Goal: Transaction & Acquisition: Purchase product/service

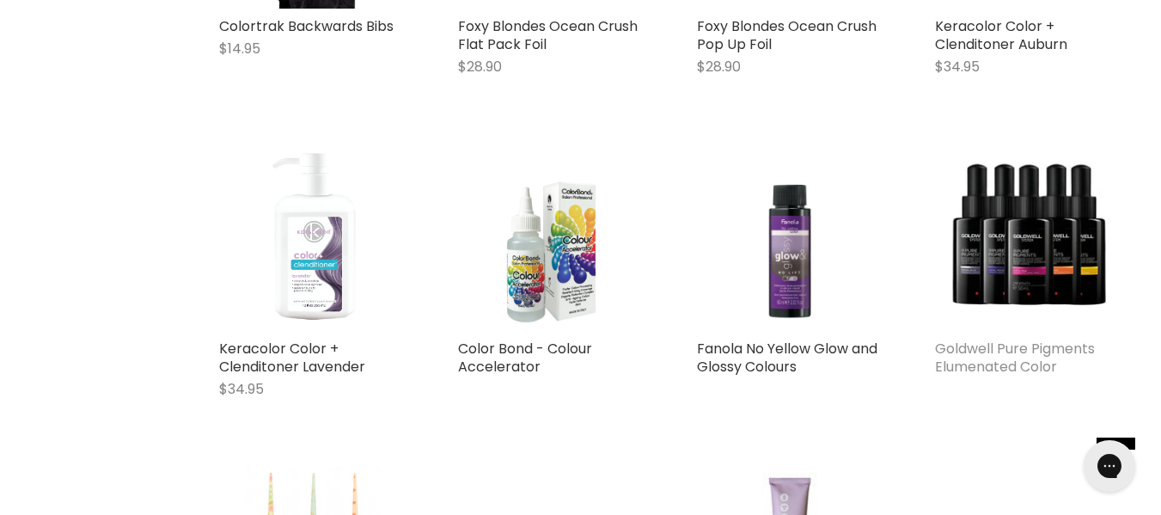
scroll to position [2835, 0]
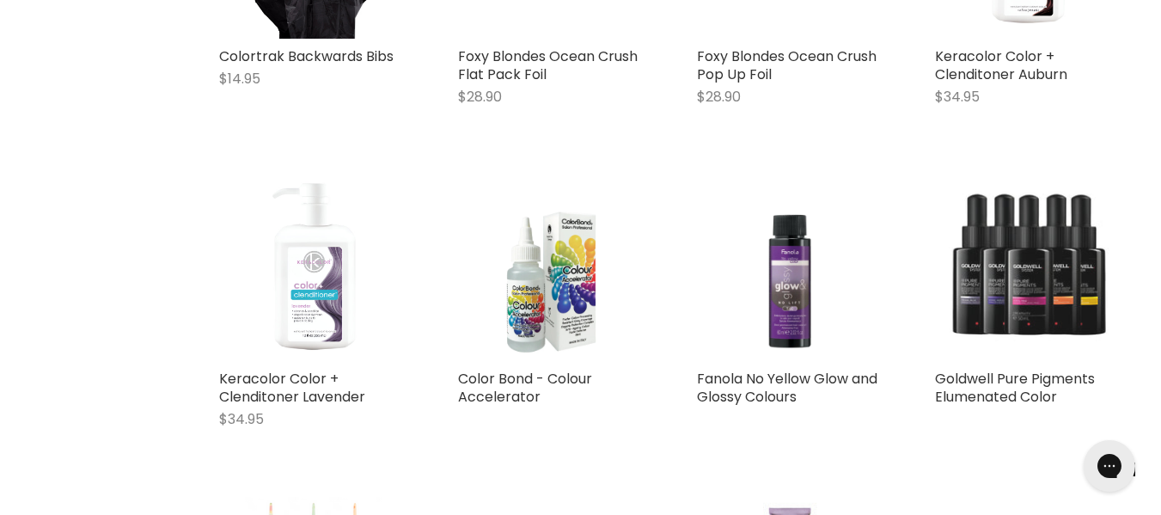
click at [1036, 289] on img "Main content" at bounding box center [1028, 267] width 187 height 187
click at [1036, 286] on img "Main content" at bounding box center [1028, 267] width 187 height 187
click at [1037, 288] on img "Main content" at bounding box center [1028, 267] width 187 height 187
click at [1042, 301] on img "Main content" at bounding box center [1028, 267] width 187 height 187
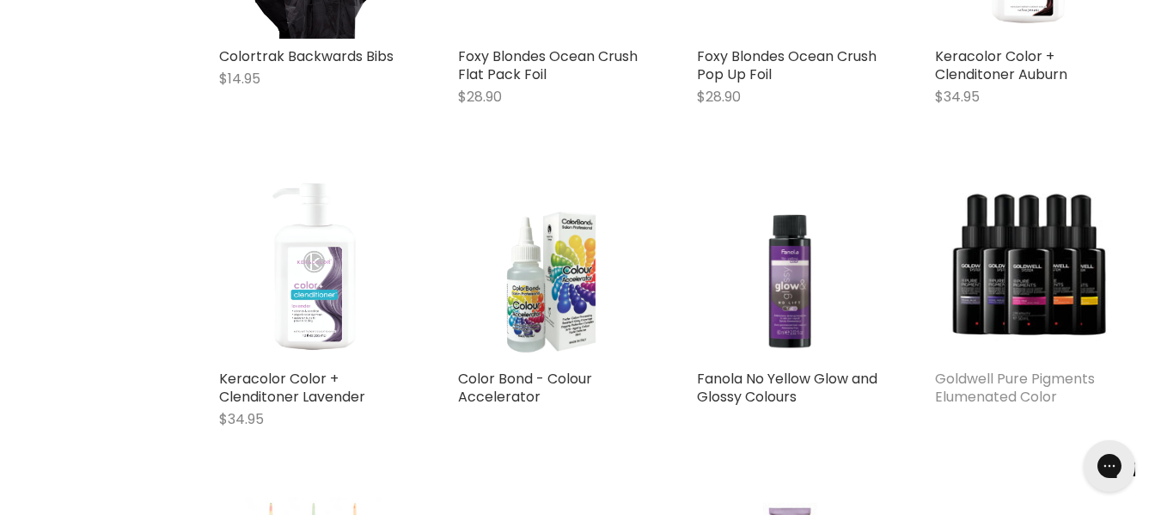
click at [999, 390] on link "Goldwell Pure Pigments Elumenated Color" at bounding box center [1015, 388] width 160 height 38
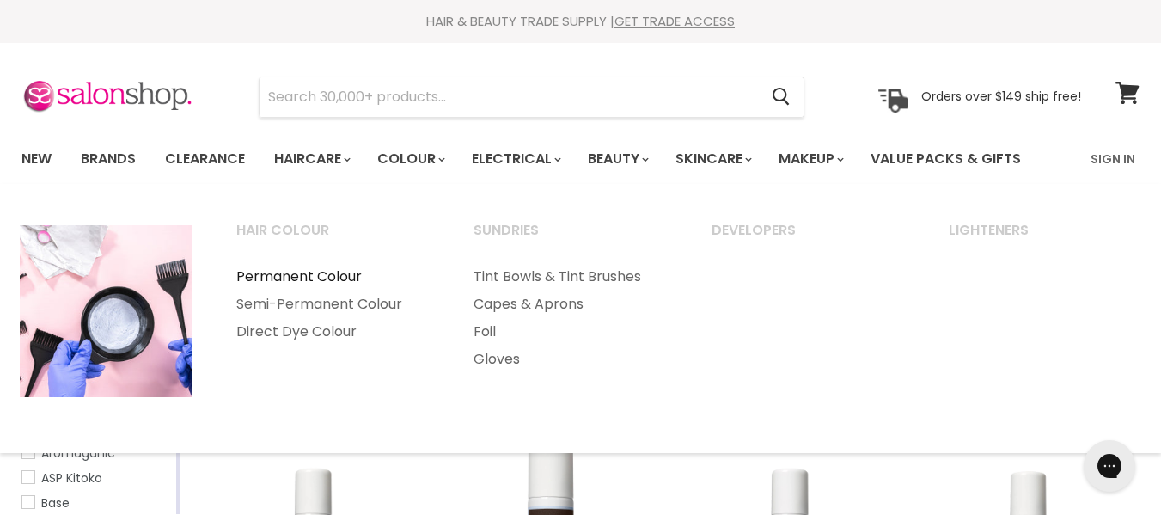
click at [341, 269] on link "Permanent Colour" at bounding box center [332, 276] width 234 height 27
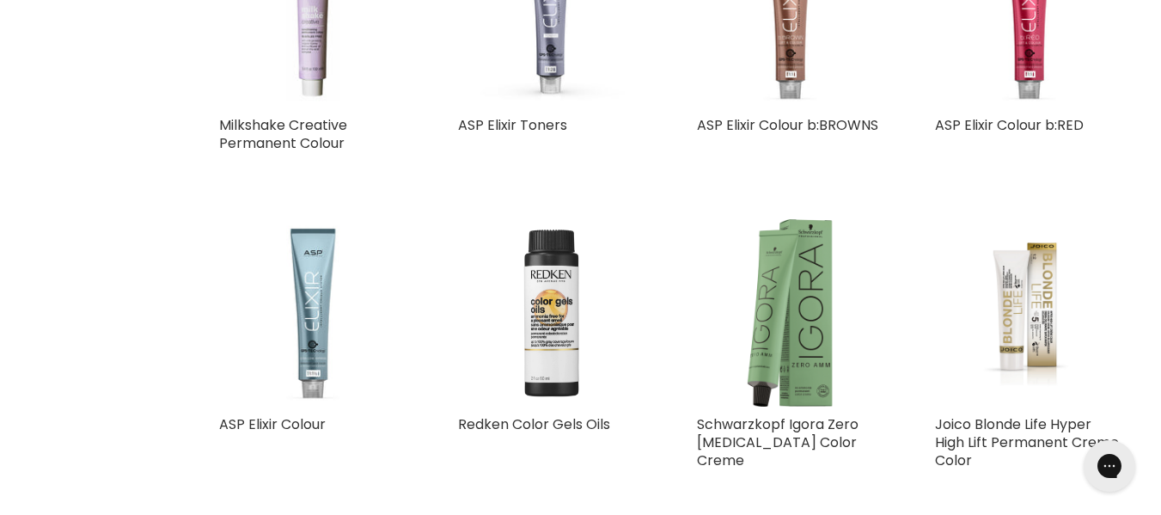
click at [544, 321] on img "Main content" at bounding box center [551, 312] width 187 height 187
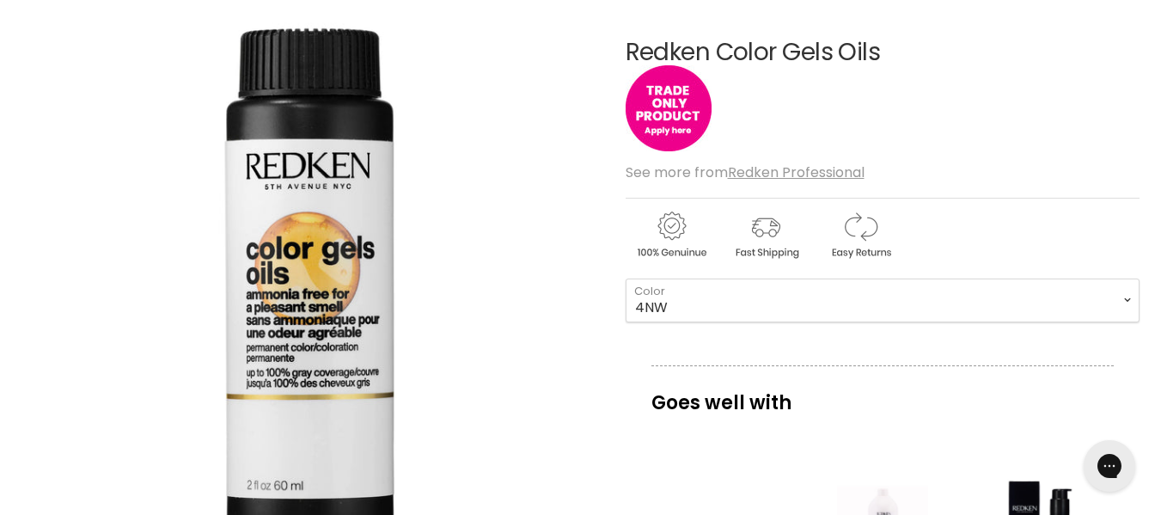
scroll to position [172, 0]
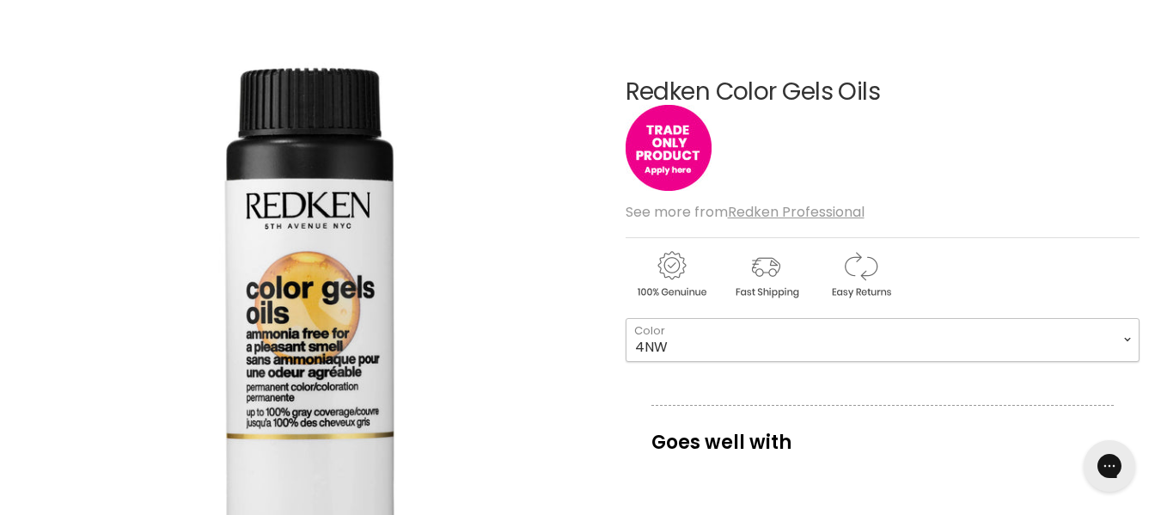
click at [838, 334] on select "4NW 6NW 8NW 3NN 4NN 5NN 6NN 7NN 8NN 9NN 10NN 2ABN 4ABN 6ABN 4NA" at bounding box center [882, 339] width 514 height 43
click at [762, 337] on select "4NW 6NW 8NW 3NN 4NN 5NN 6NN 7NN 8NN 9NN 10NN 2ABN 4ABN 6ABN 4NA" at bounding box center [882, 339] width 514 height 43
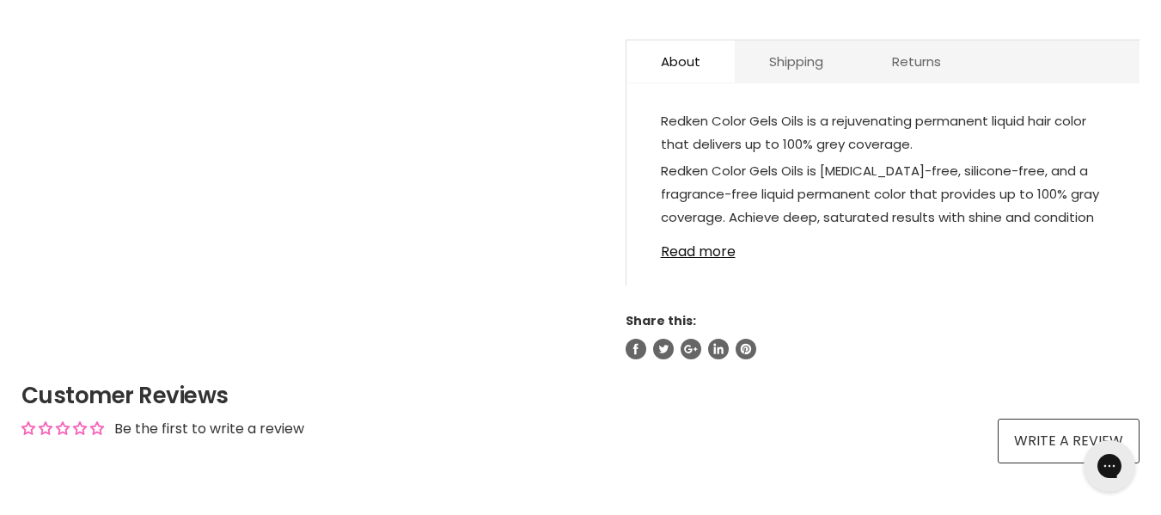
scroll to position [859, 0]
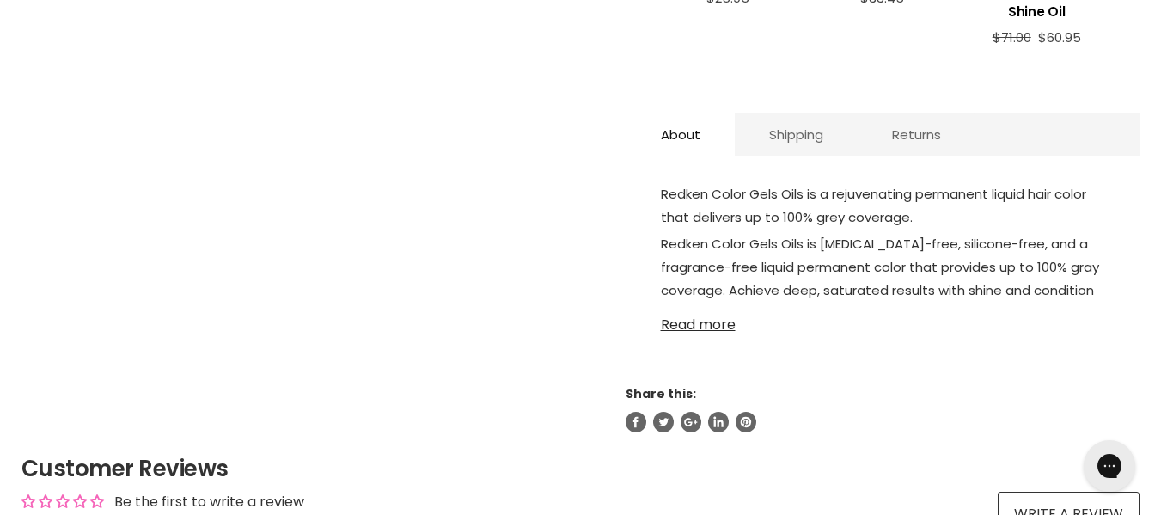
click at [696, 326] on link "Read more" at bounding box center [883, 320] width 444 height 26
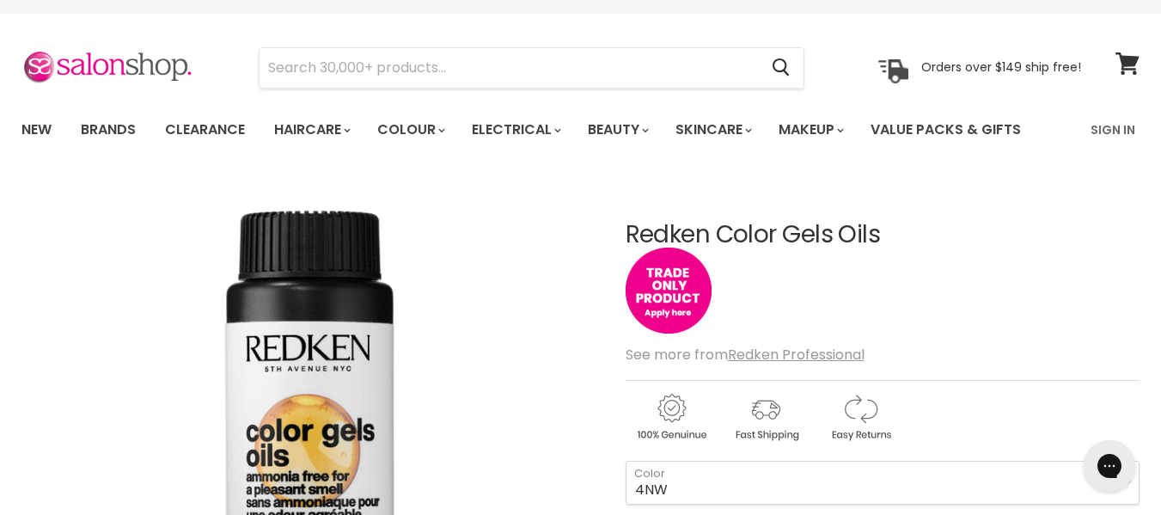
scroll to position [0, 0]
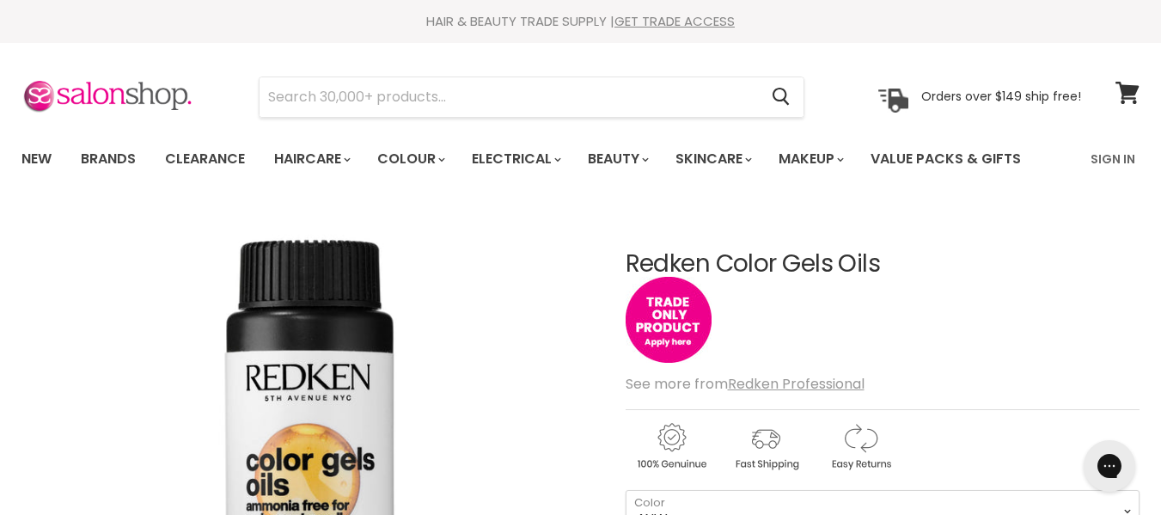
click at [270, 363] on img "Redken Color Gels Oils image. Click or Scroll to Zoom." at bounding box center [309, 496] width 576 height 576
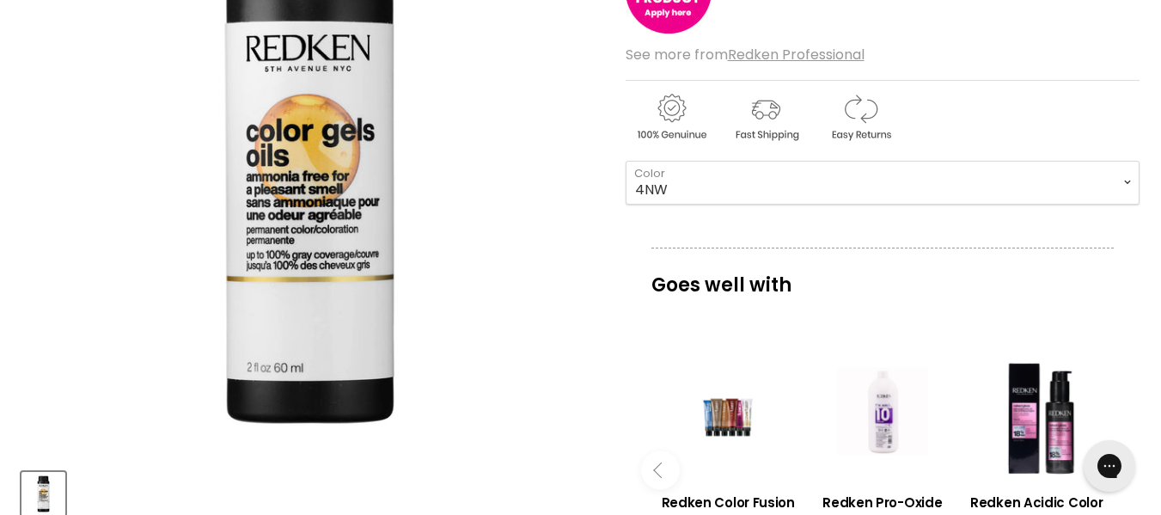
scroll to position [344, 0]
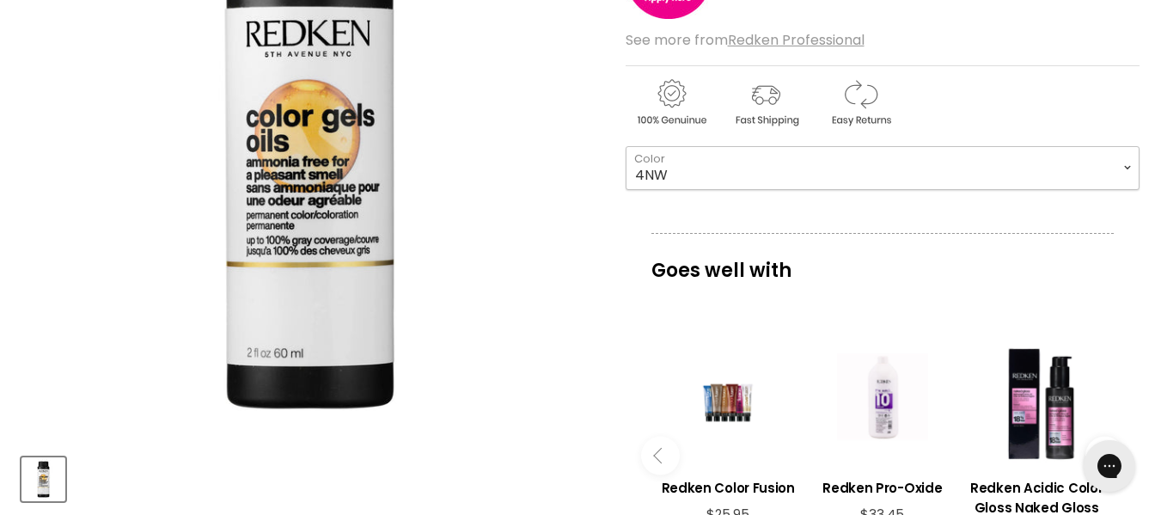
click at [1027, 172] on select "4NW 6NW 8NW 3NN 4NN 5NN 6NN 7NN 8NN 9NN 10NN 2ABN 4ABN 6ABN 4NA" at bounding box center [882, 167] width 514 height 43
click at [545, 279] on img "Redken Color Gels Oils image. Click or Scroll to Zoom." at bounding box center [309, 152] width 576 height 576
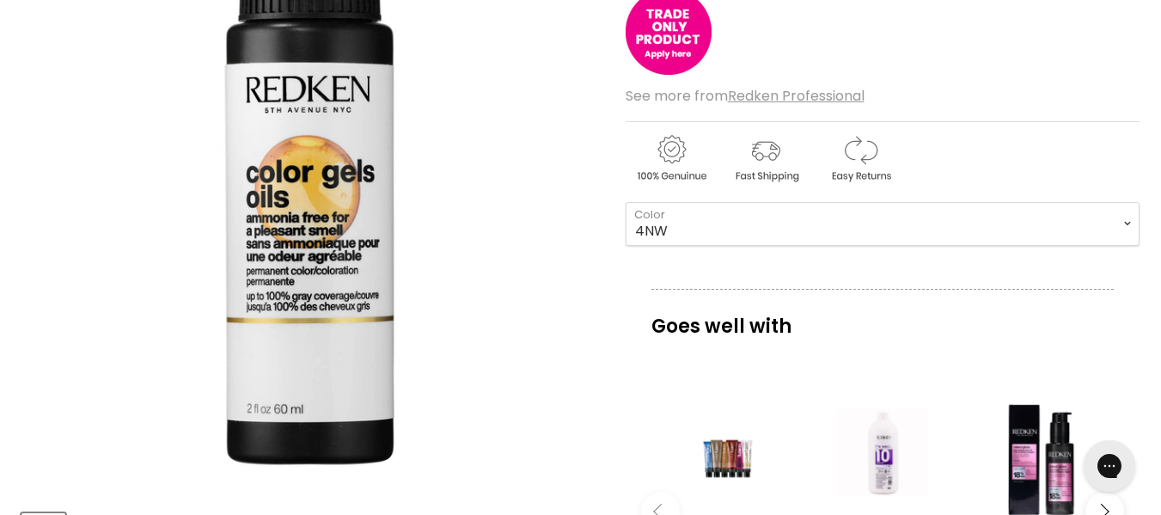
scroll to position [258, 0]
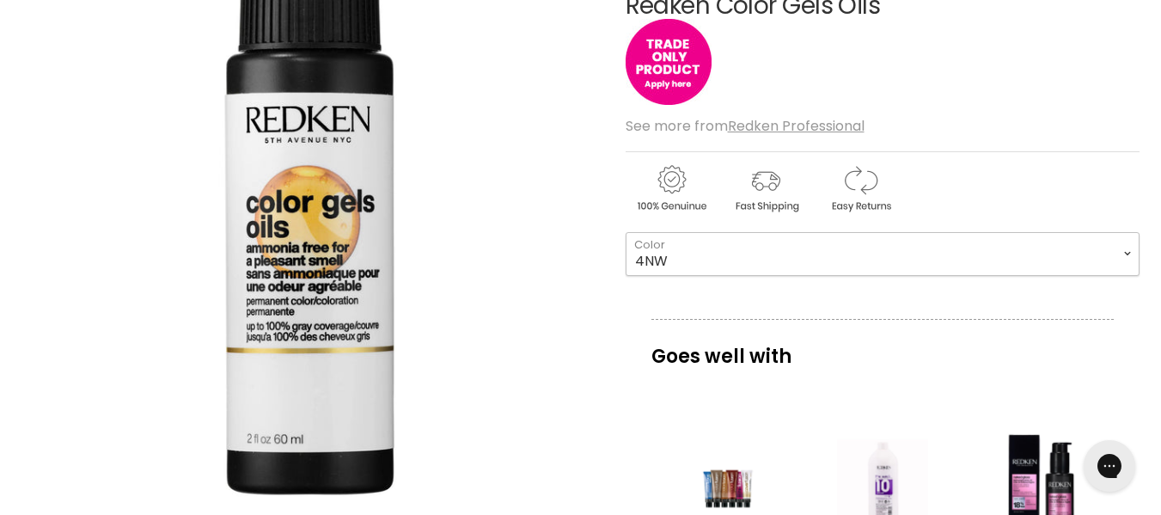
click at [783, 264] on select "4NW 6NW 8NW 3NN 4NN 5NN 6NN 7NN 8NN 9NN 10NN 2ABN 4ABN 6ABN 4NA" at bounding box center [882, 253] width 514 height 43
click at [625, 232] on select "4NW 6NW 8NW 3NN 4NN 5NN 6NN 7NN 8NN 9NN 10NN 2ABN 4ABN 6ABN 4NA" at bounding box center [882, 253] width 514 height 43
select select "7NN"
click at [687, 241] on select "4NW 6NW 8NW 3NN 4NN 5NN 6NN 7NN 8NN 9NN 10NN 2ABN 4ABN 6ABN 4NA" at bounding box center [882, 253] width 514 height 43
click at [625, 232] on select "4NW 6NW 8NW 3NN 4NN 5NN 6NN 7NN 8NN 9NN 10NN 2ABN 4ABN 6ABN 4NA" at bounding box center [882, 253] width 514 height 43
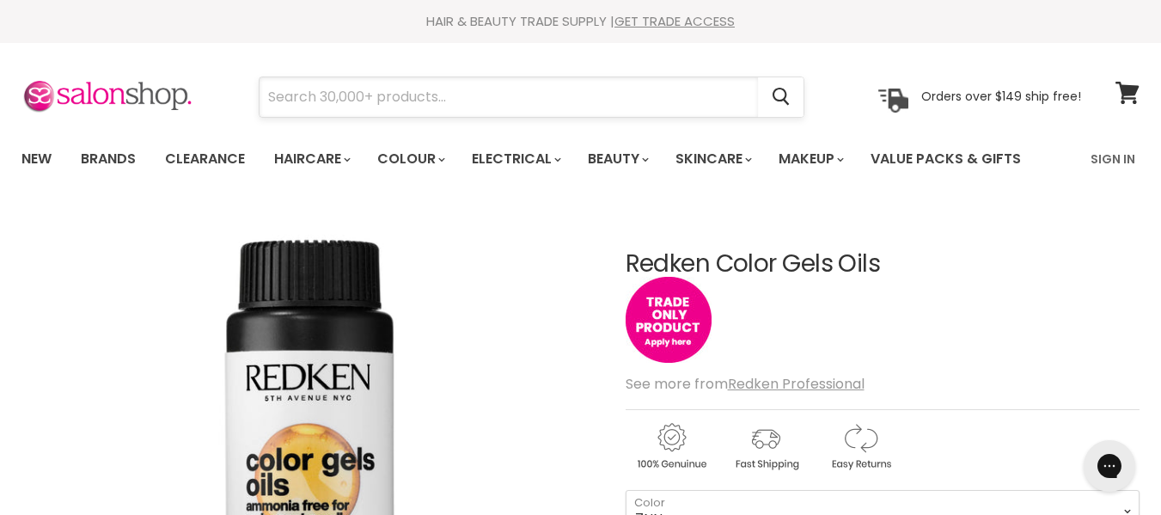
click at [467, 94] on input "Search" at bounding box center [508, 97] width 498 height 40
click at [452, 102] on input "Search" at bounding box center [508, 97] width 498 height 40
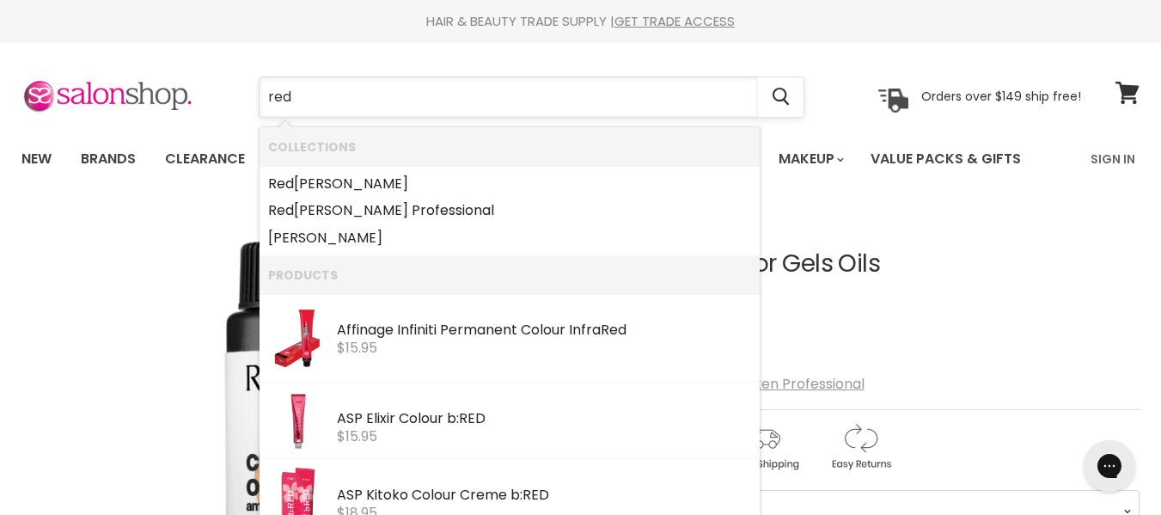
click at [355, 101] on input "red" at bounding box center [508, 97] width 498 height 40
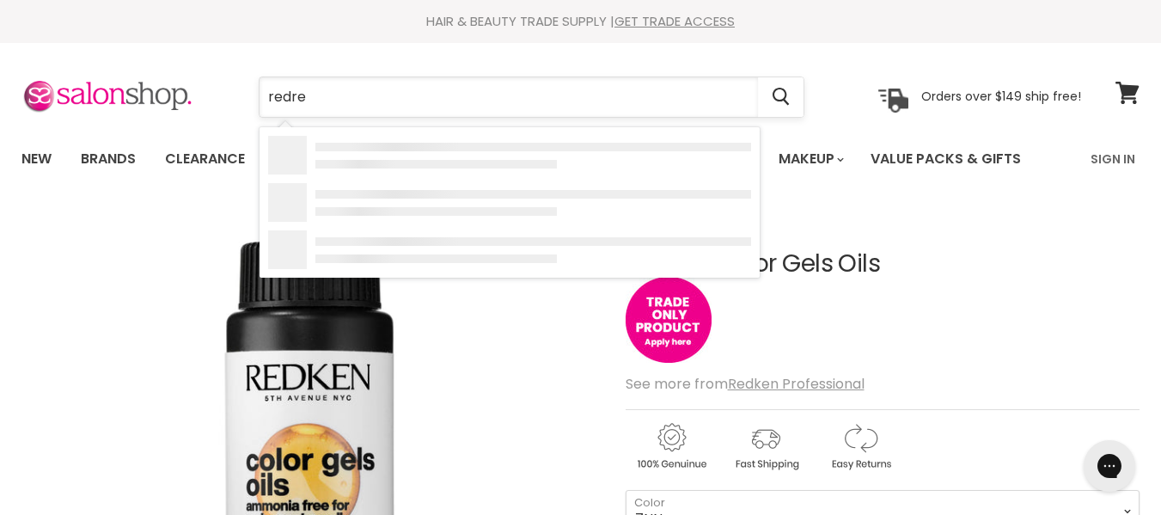
type input "redred"
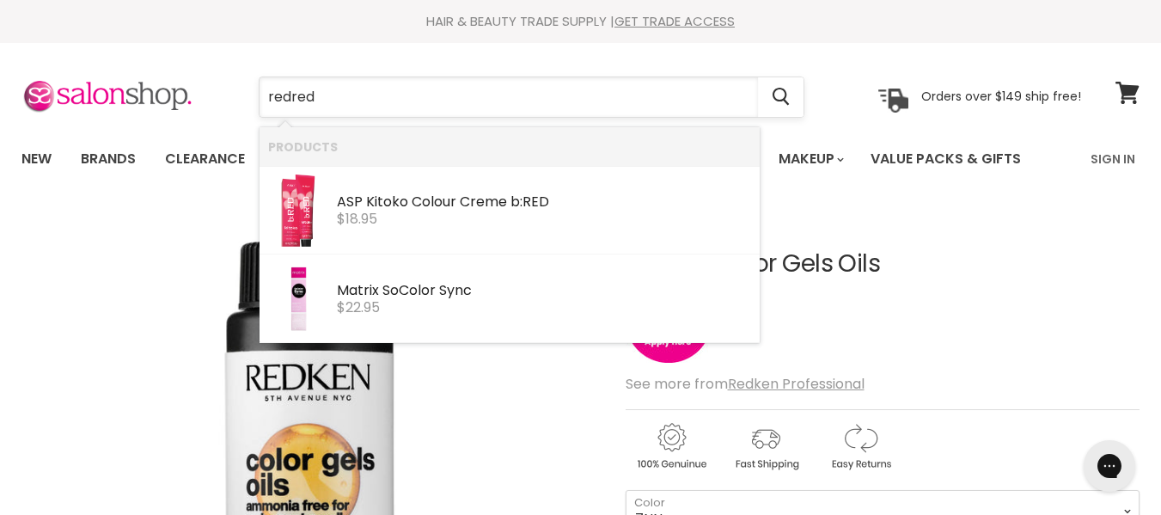
drag, startPoint x: 389, startPoint y: 86, endPoint x: 393, endPoint y: 96, distance: 11.2
click at [393, 96] on input "redred" at bounding box center [508, 97] width 498 height 40
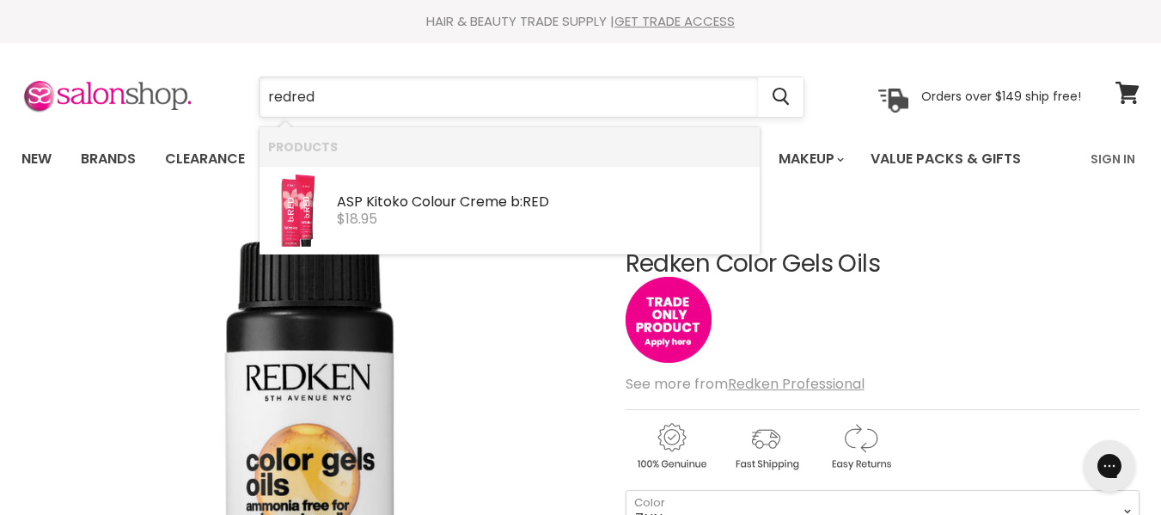
click at [394, 92] on input "redred" at bounding box center [508, 97] width 498 height 40
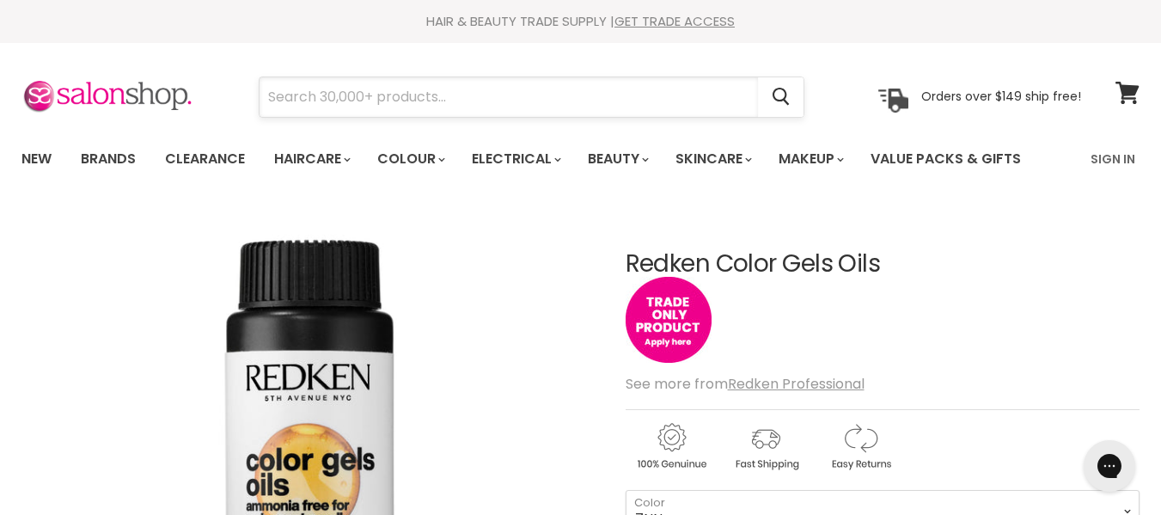
click at [394, 92] on input "Search" at bounding box center [508, 97] width 498 height 40
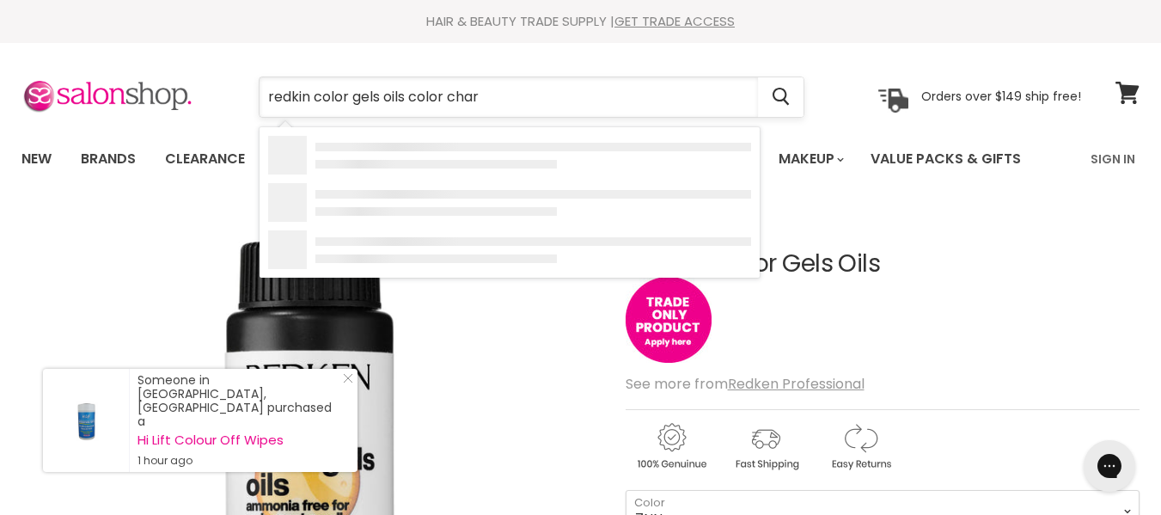
type input "redkin color gels oils color chart"
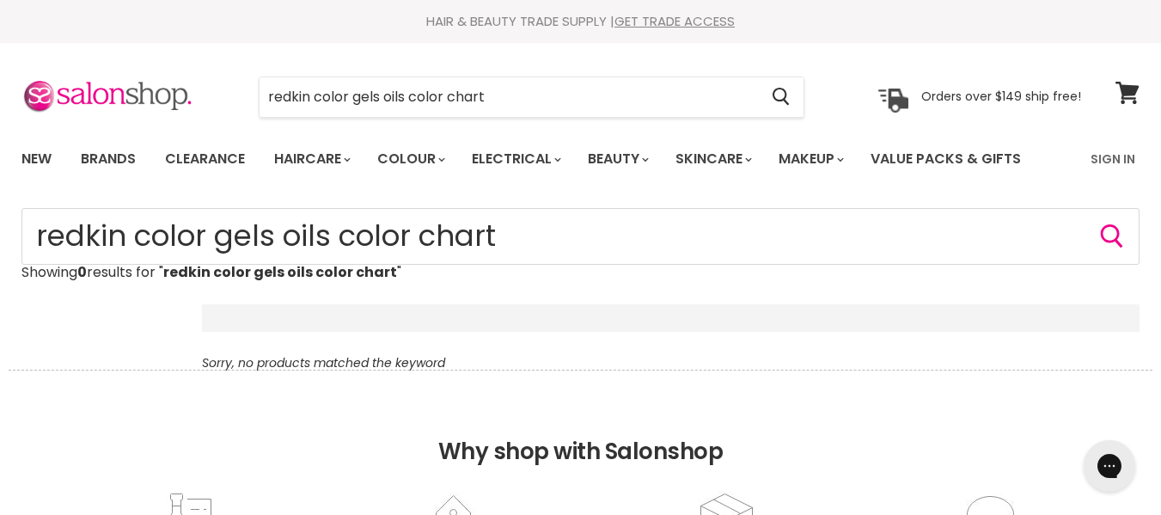
type input "redkin color gels oils color char"
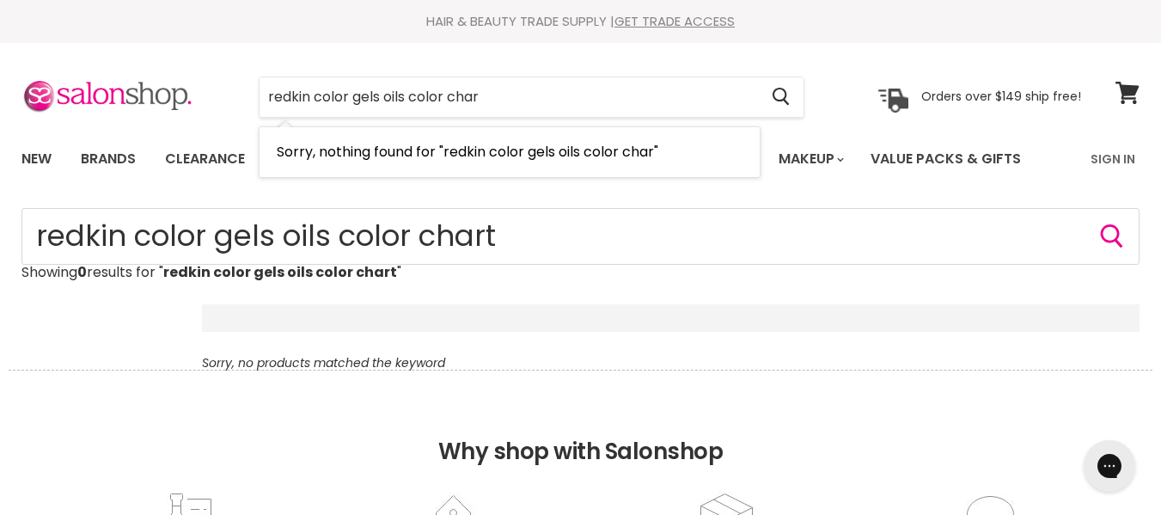
drag, startPoint x: 485, startPoint y: 91, endPoint x: 214, endPoint y: 91, distance: 271.4
click at [214, 91] on div "redkin color gels oils color char Cancel Orders over $149 ship free!" at bounding box center [550, 97] width 1059 height 40
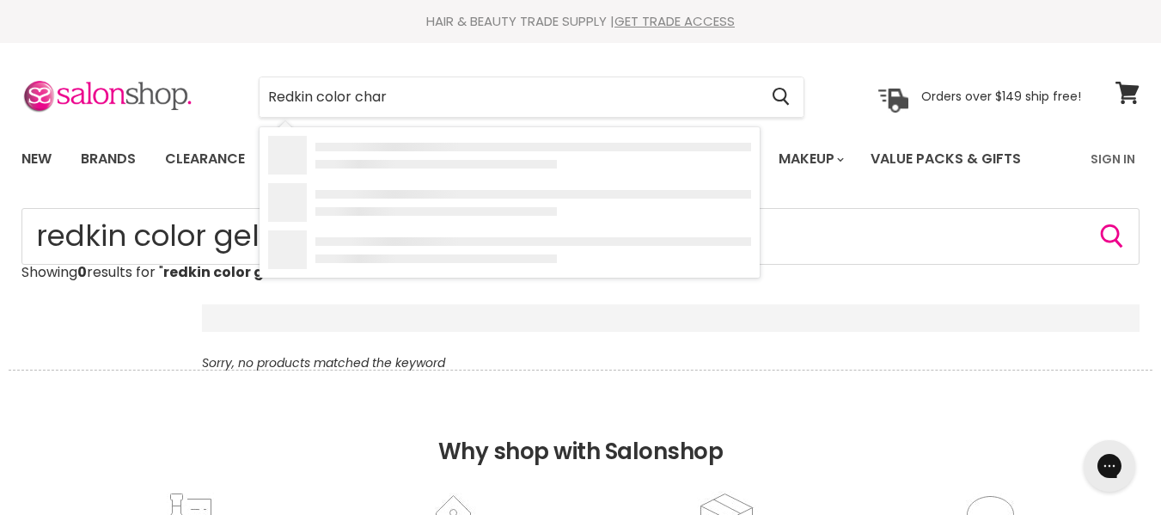
type input "Redkin color chart"
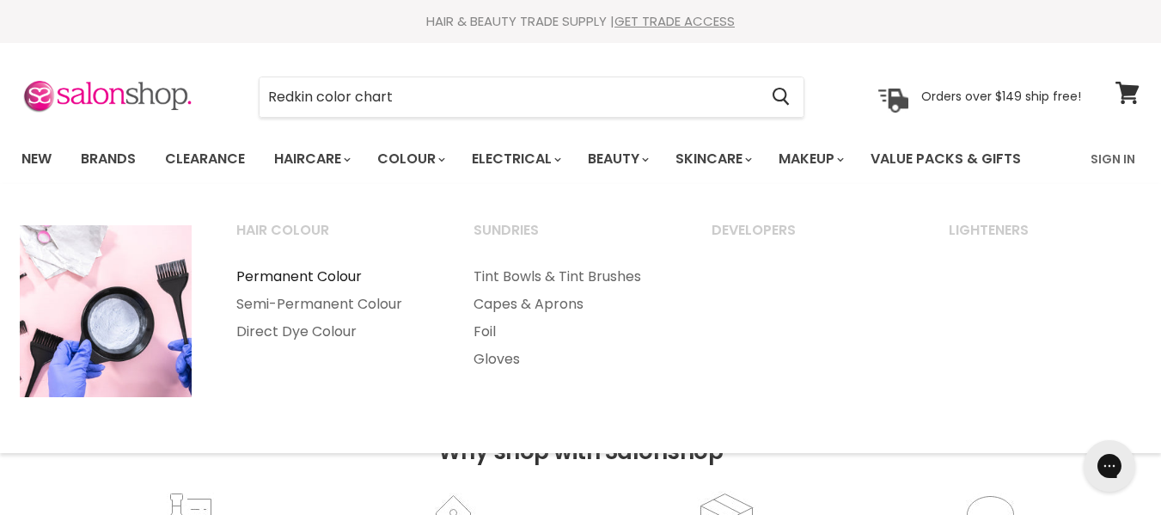
click at [338, 279] on link "Permanent Colour" at bounding box center [332, 276] width 234 height 27
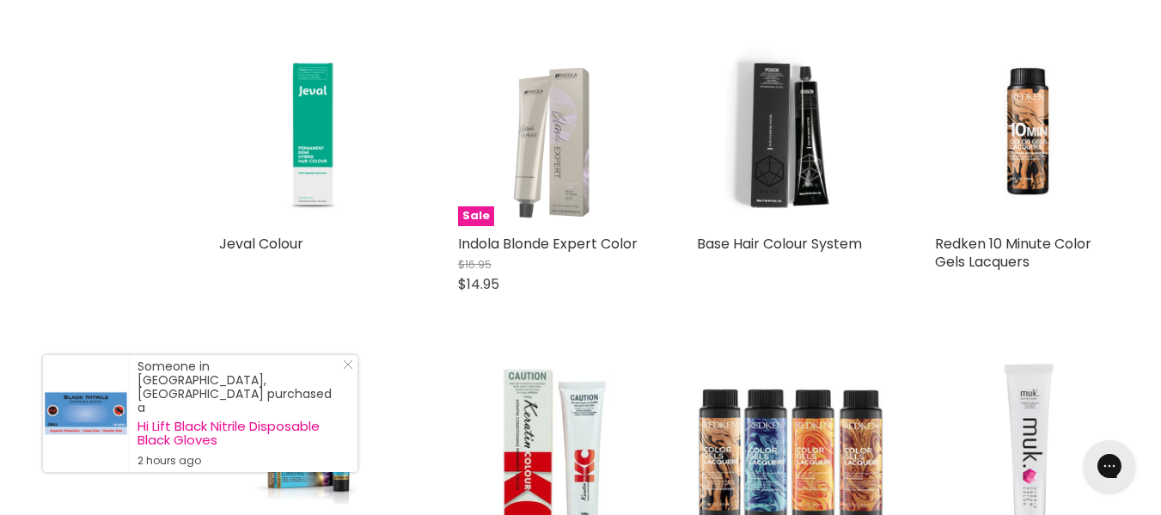
scroll to position [1203, 0]
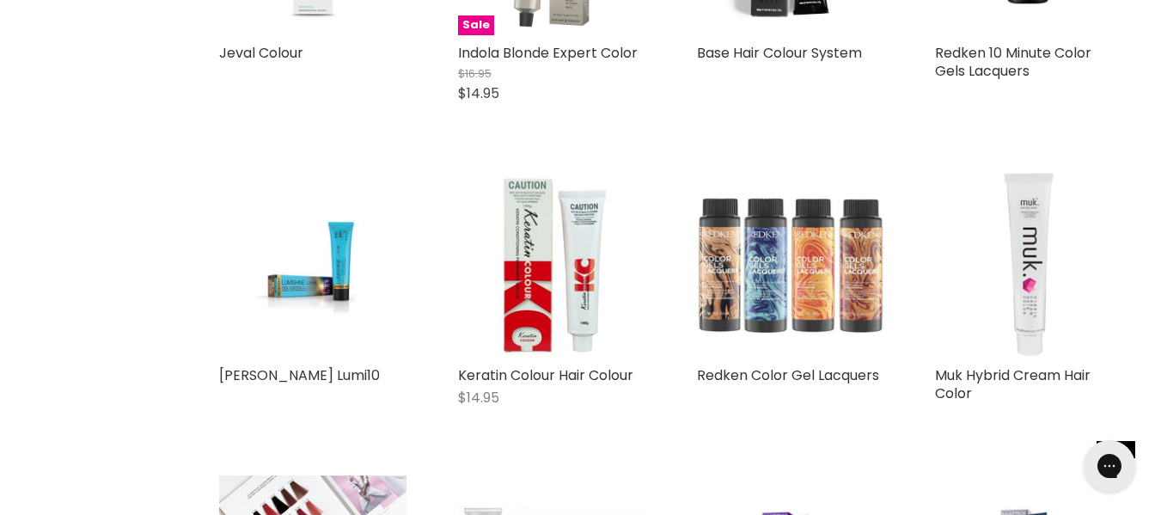
click at [811, 276] on img "Main content" at bounding box center [790, 264] width 187 height 187
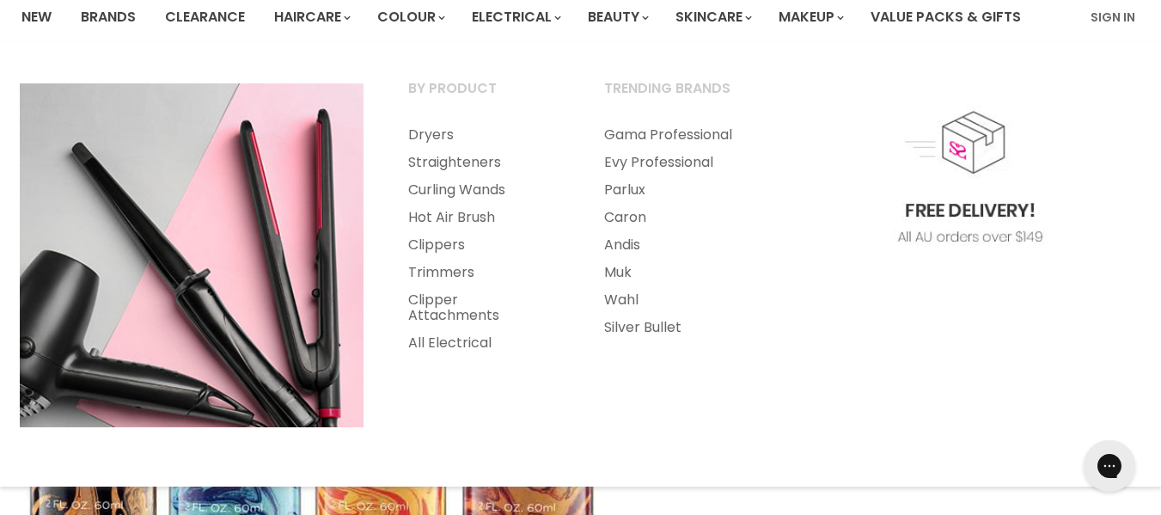
scroll to position [172, 0]
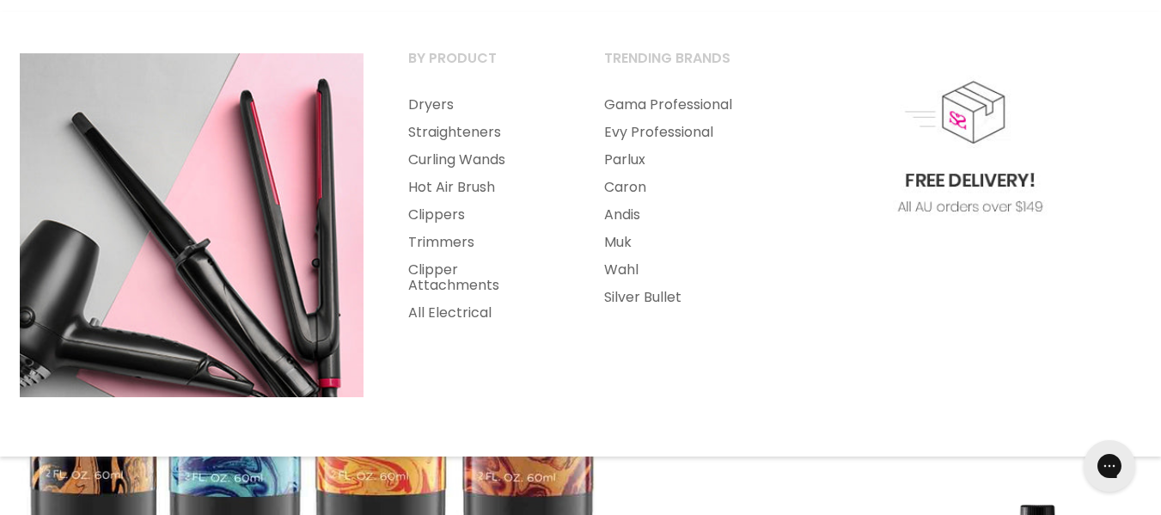
click at [914, 340] on img "Main menu" at bounding box center [969, 225] width 344 height 344
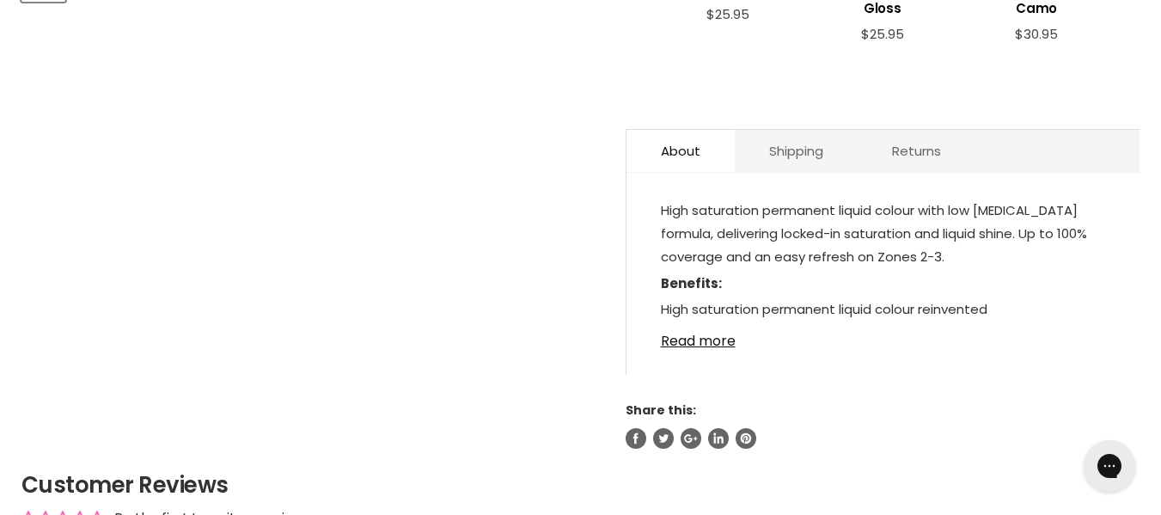
scroll to position [859, 0]
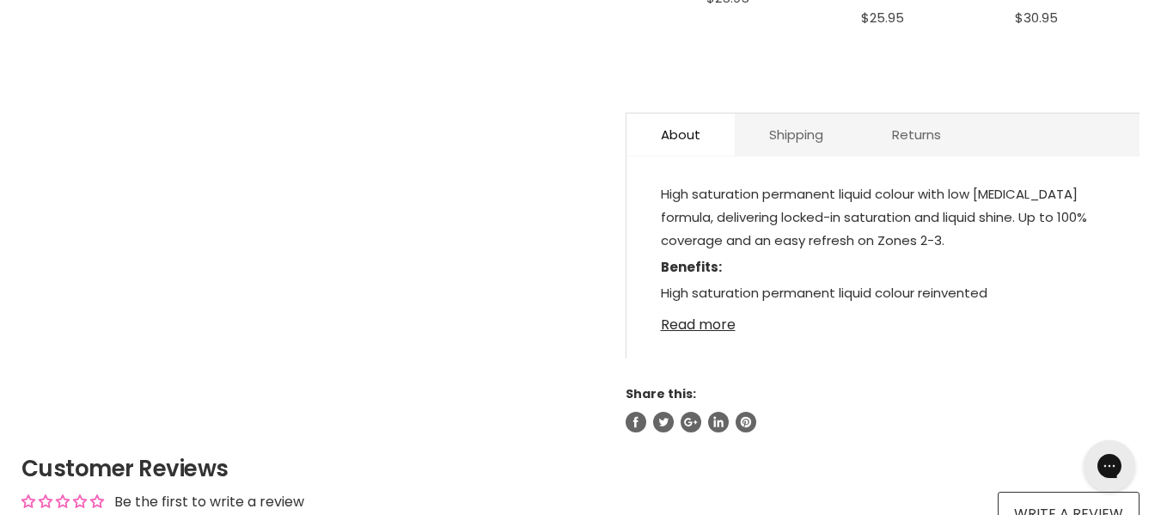
click at [718, 320] on link "Read more" at bounding box center [883, 320] width 444 height 26
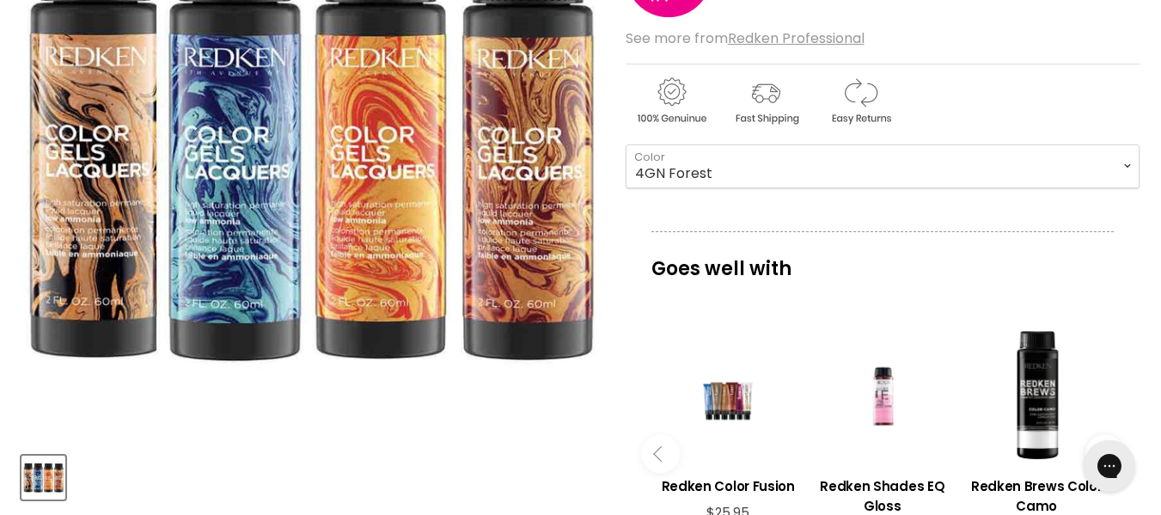
scroll to position [344, 0]
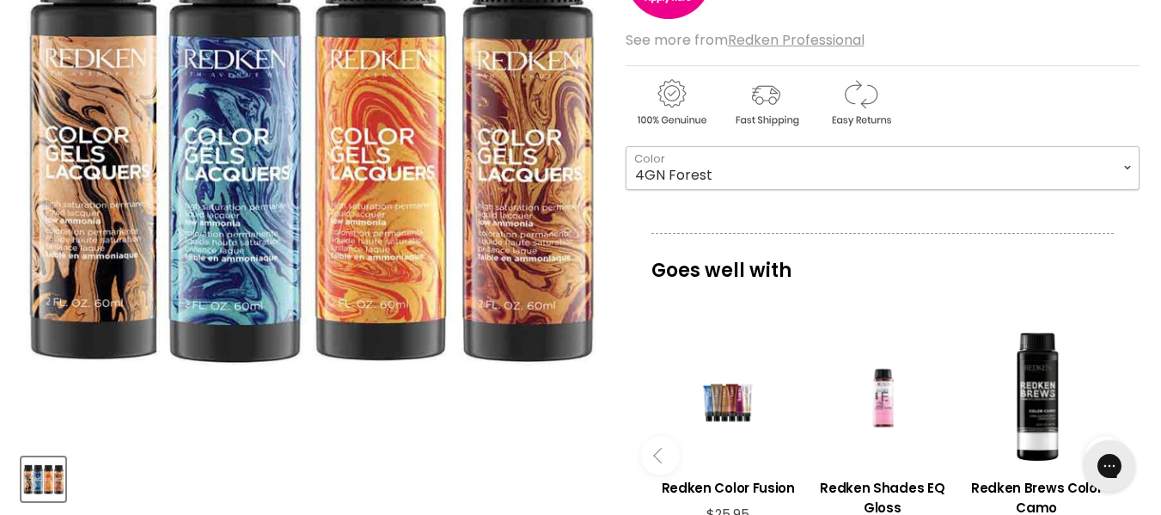
click at [778, 180] on select "4GN Forest 6GN [PERSON_NAME] 8GN Ivy 3N Espresso 4N Chicory 5N Walnut 6N Moroca…" at bounding box center [882, 167] width 514 height 43
click at [625, 146] on select "4GN Forest 6GN [PERSON_NAME] 8GN Ivy 3N Espresso 4N Chicory 5N Walnut 6N Moroca…" at bounding box center [882, 167] width 514 height 43
select select "6CB [PERSON_NAME]"
click at [825, 164] on select "4GN Forest 6GN [PERSON_NAME] 8GN Ivy 3N Espresso 4N Chicory 5N Walnut 6N Moroca…" at bounding box center [882, 167] width 514 height 43
